Goal: Register for event/course

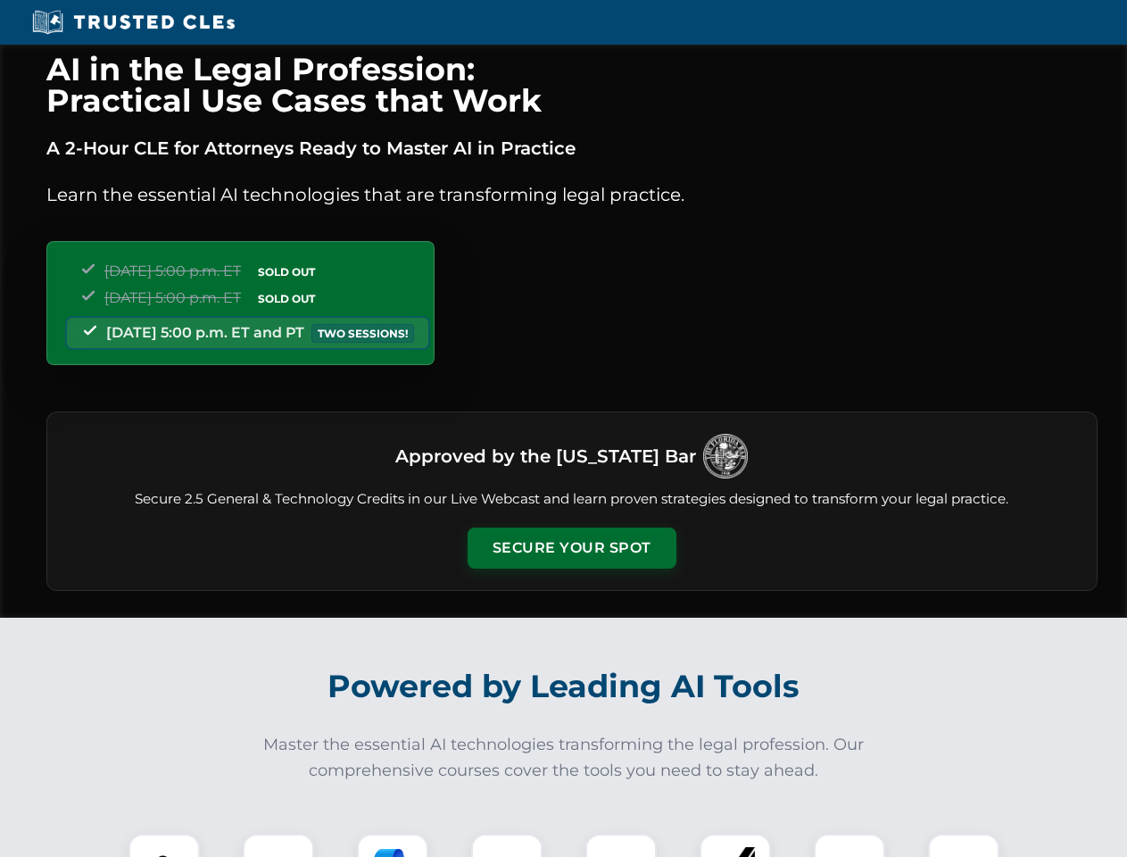
click at [571, 548] on button "Secure Your Spot" at bounding box center [572, 547] width 209 height 41
click at [164, 845] on img at bounding box center [164, 869] width 52 height 52
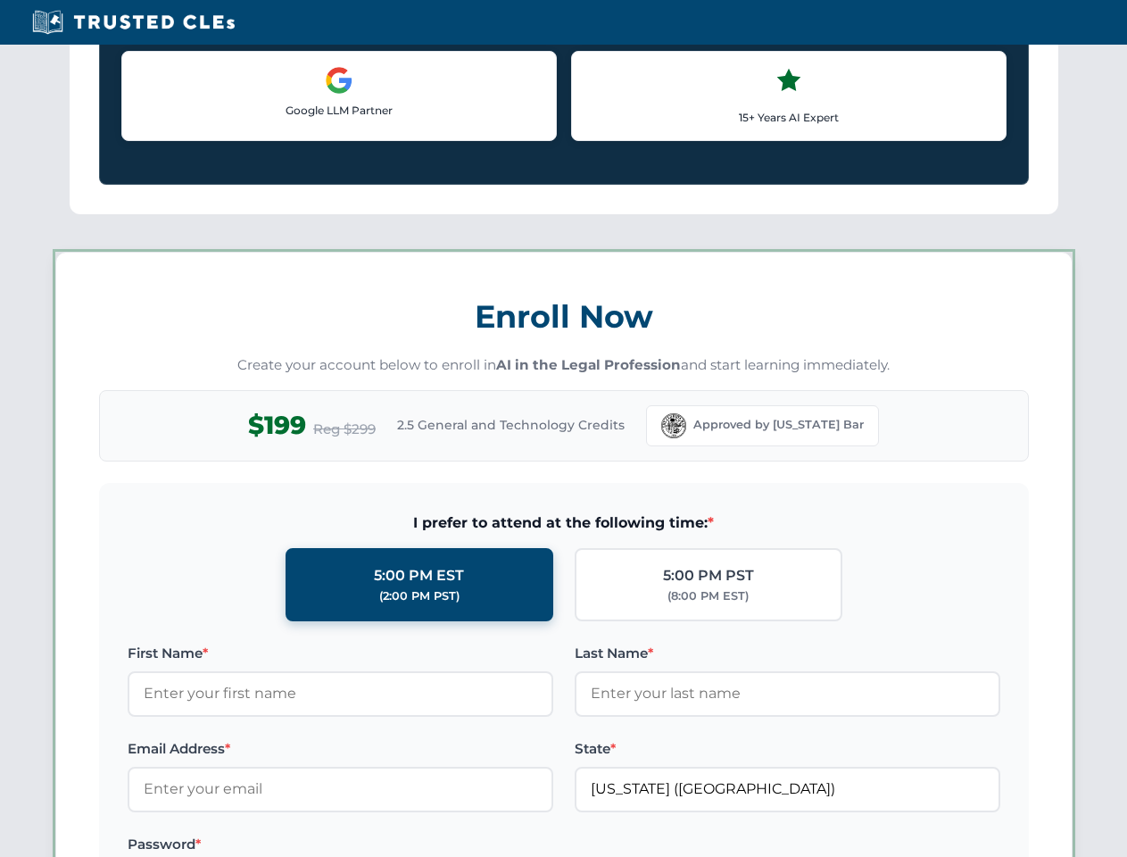
click at [393, 845] on label "Password *" at bounding box center [341, 843] width 426 height 21
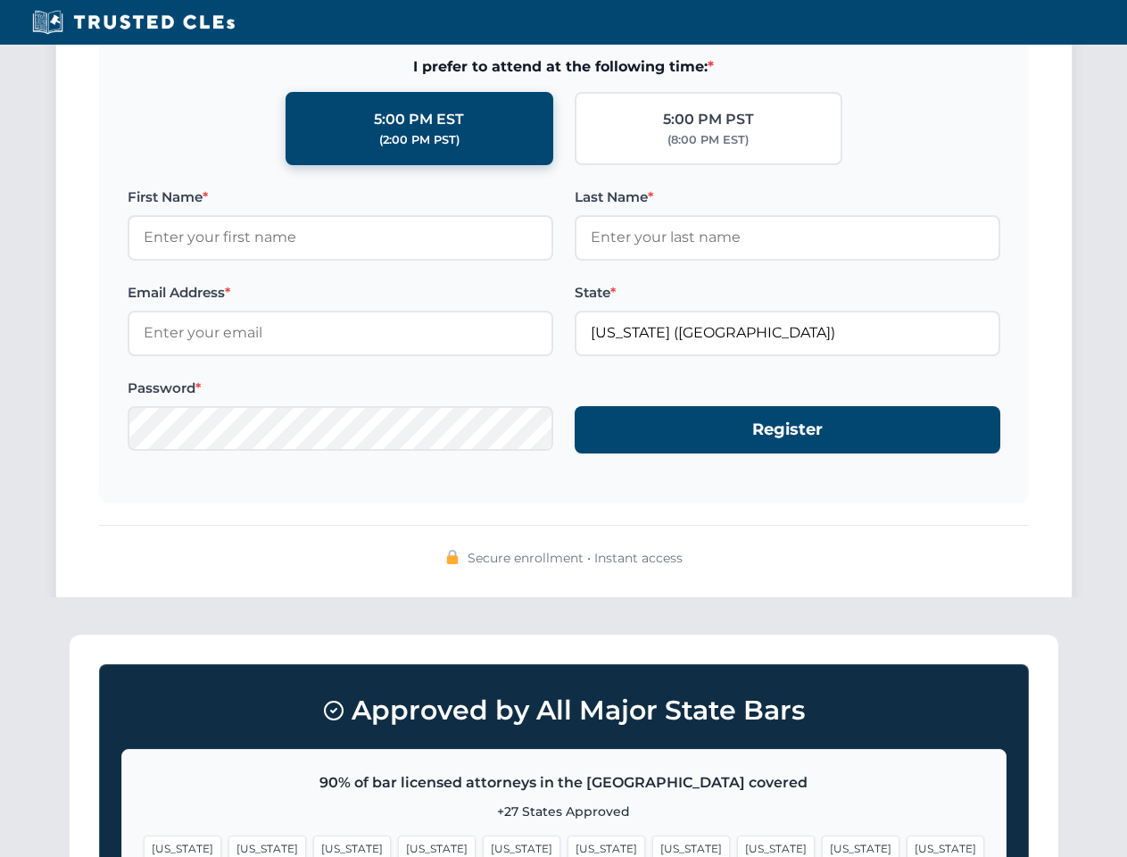
click at [822, 845] on span "[US_STATE]" at bounding box center [861, 848] width 78 height 26
